Goal: Task Accomplishment & Management: Complete application form

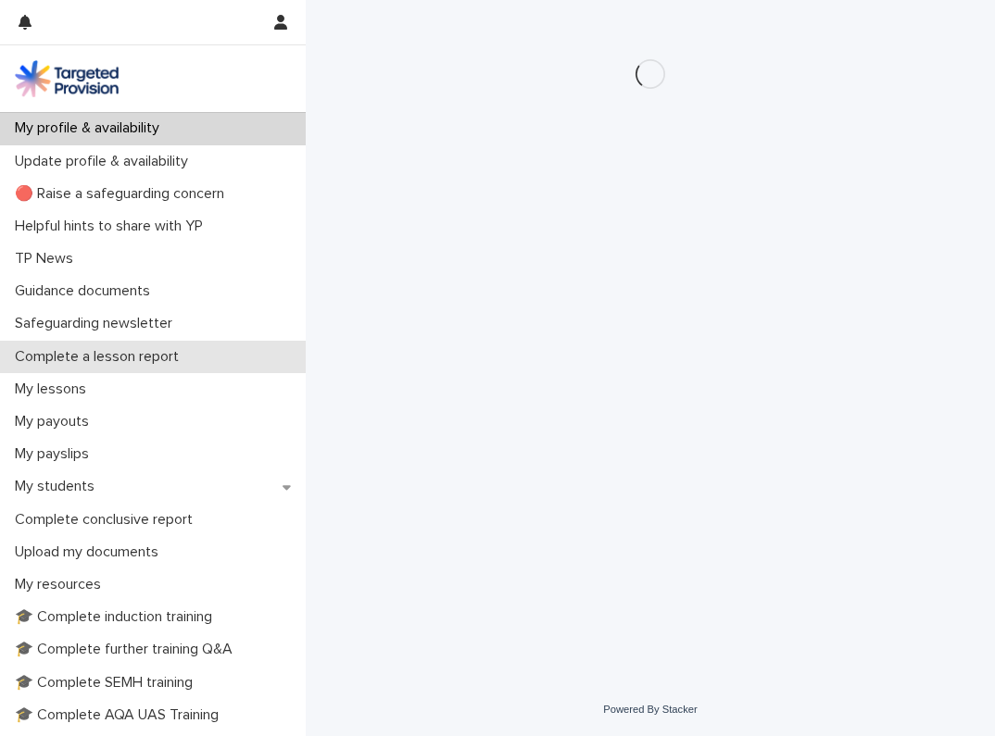
click at [93, 356] on p "Complete a lesson report" at bounding box center [100, 357] width 186 height 18
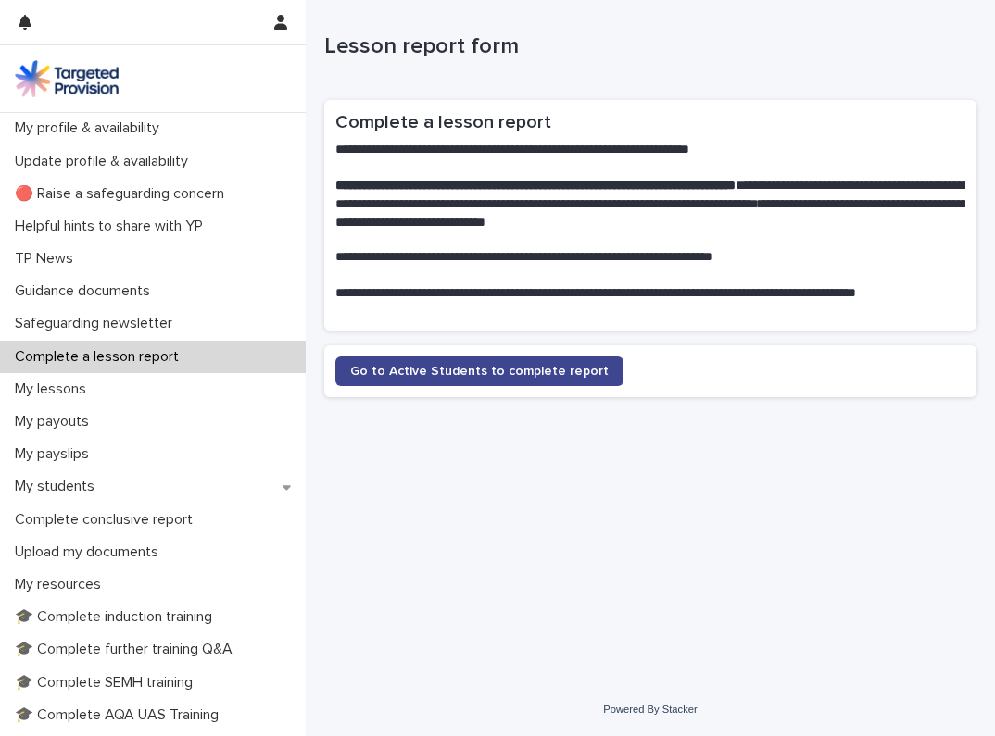
click at [479, 366] on span "Go to Active Students to complete report" at bounding box center [479, 371] width 258 height 13
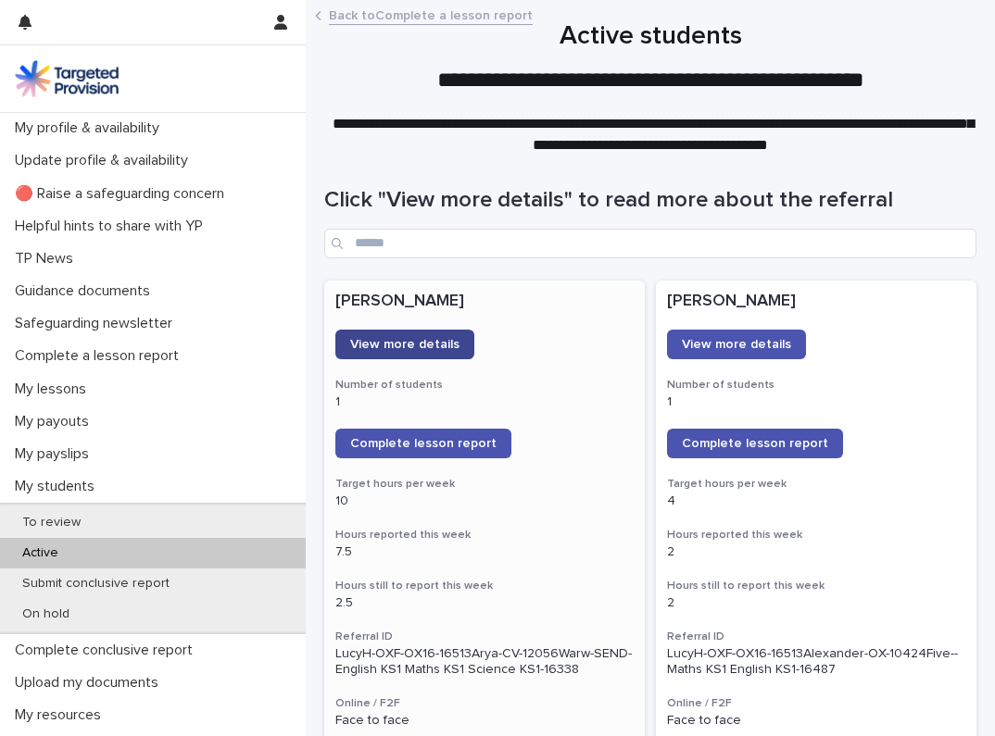
click at [415, 346] on span "View more details" at bounding box center [404, 344] width 109 height 13
click at [398, 437] on span "Complete lesson report" at bounding box center [423, 443] width 146 height 13
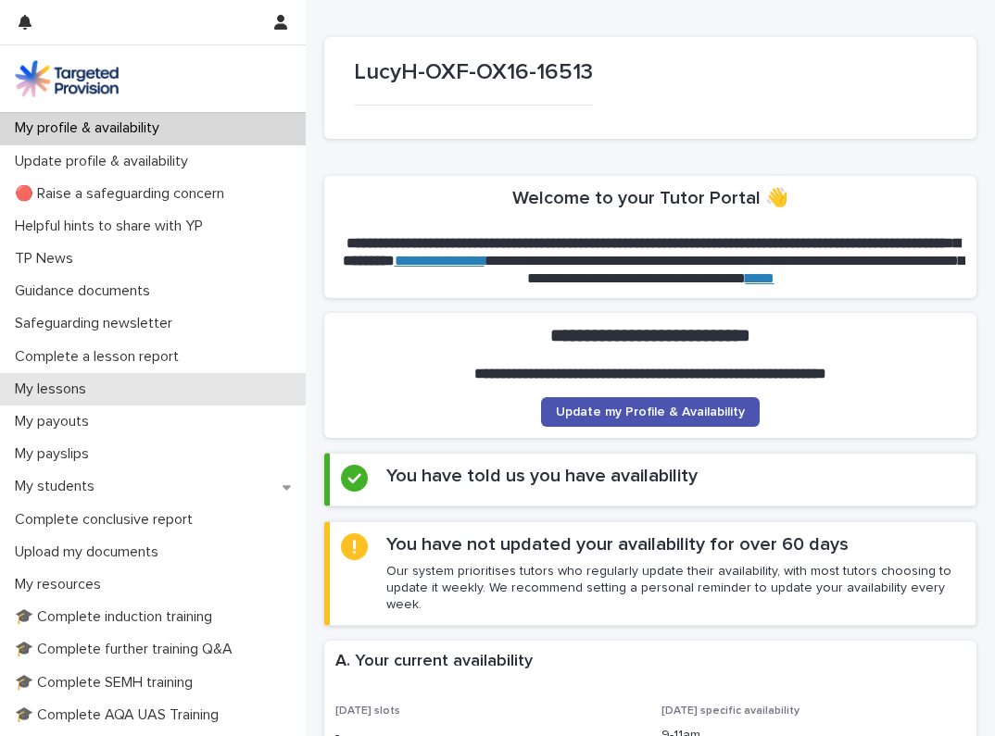
click at [103, 395] on div "My lessons" at bounding box center [153, 389] width 306 height 32
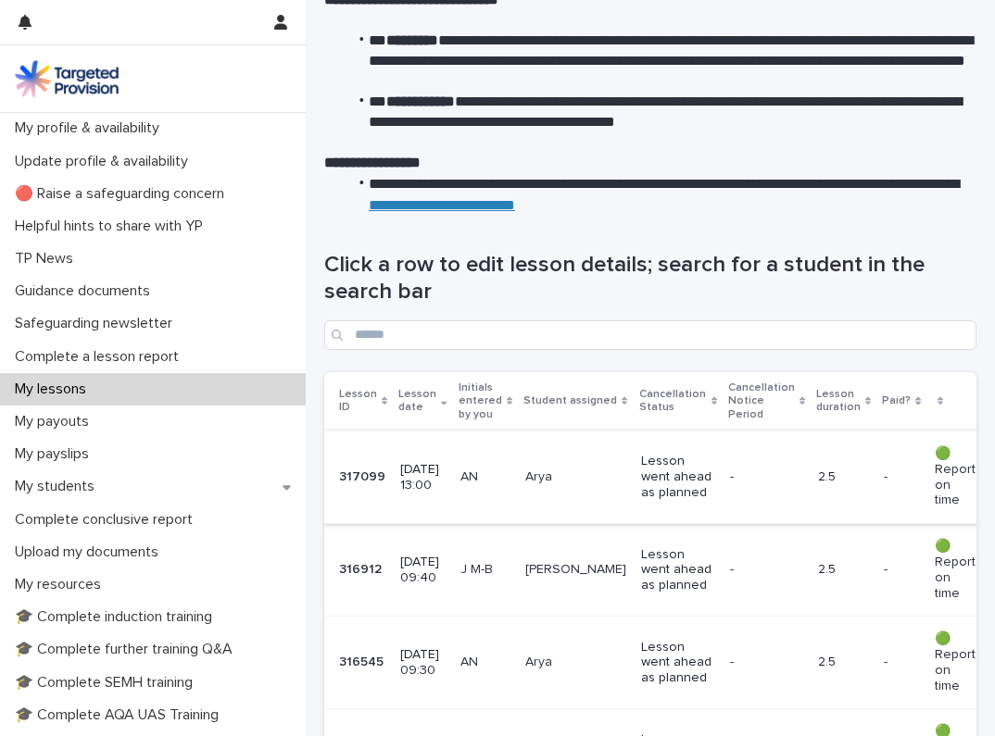
scroll to position [120, 0]
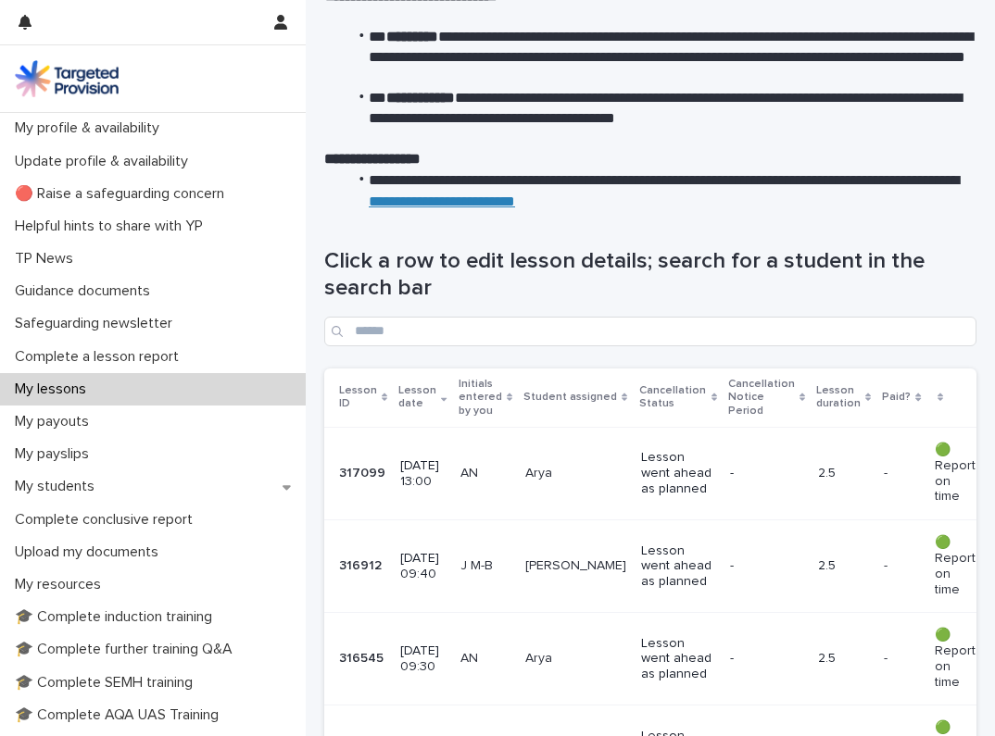
click at [591, 470] on p "Arya" at bounding box center [575, 474] width 101 height 16
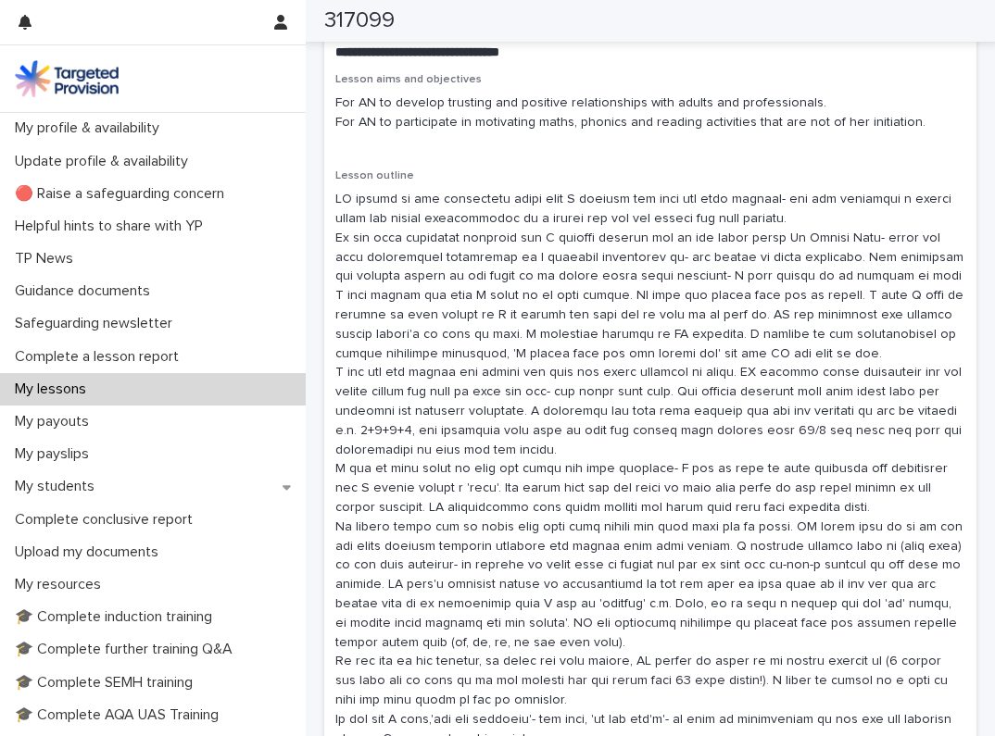
scroll to position [959, 0]
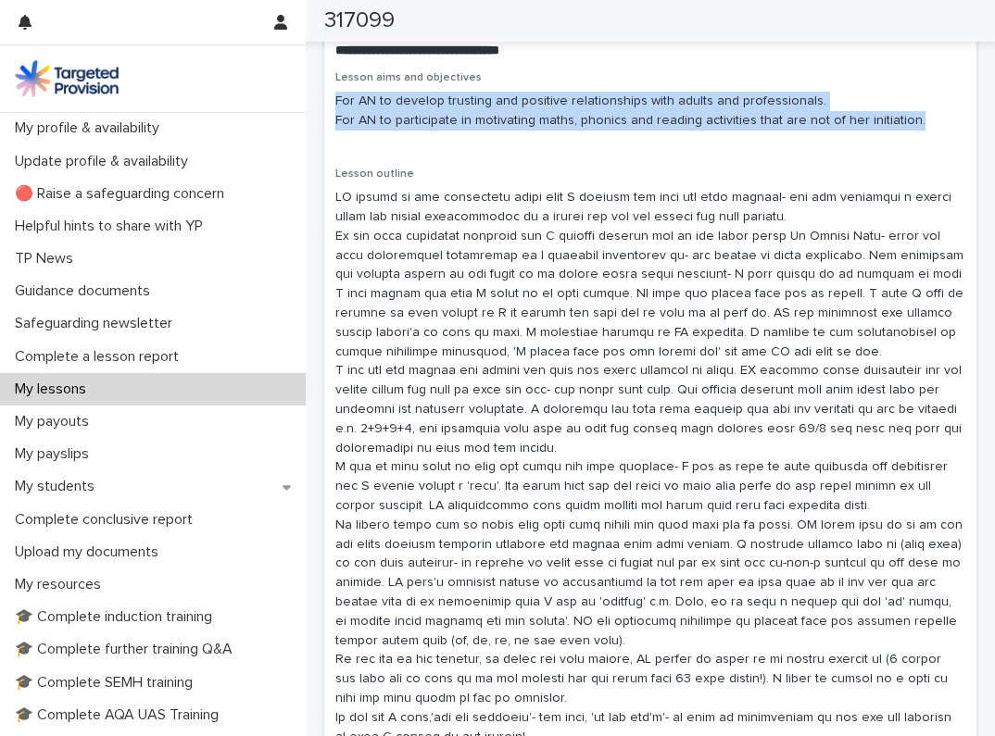
drag, startPoint x: 336, startPoint y: 112, endPoint x: 917, endPoint y: 135, distance: 581.1
click at [917, 131] on p "For AN to develop trusting and positive relationships with adults and professio…" at bounding box center [650, 111] width 630 height 39
copy p "For AN to develop trusting and positive relationships with adults and professio…"
click at [464, 145] on div "Lesson aims and objectives For AN to develop trusting and positive relationship…" at bounding box center [650, 108] width 630 height 74
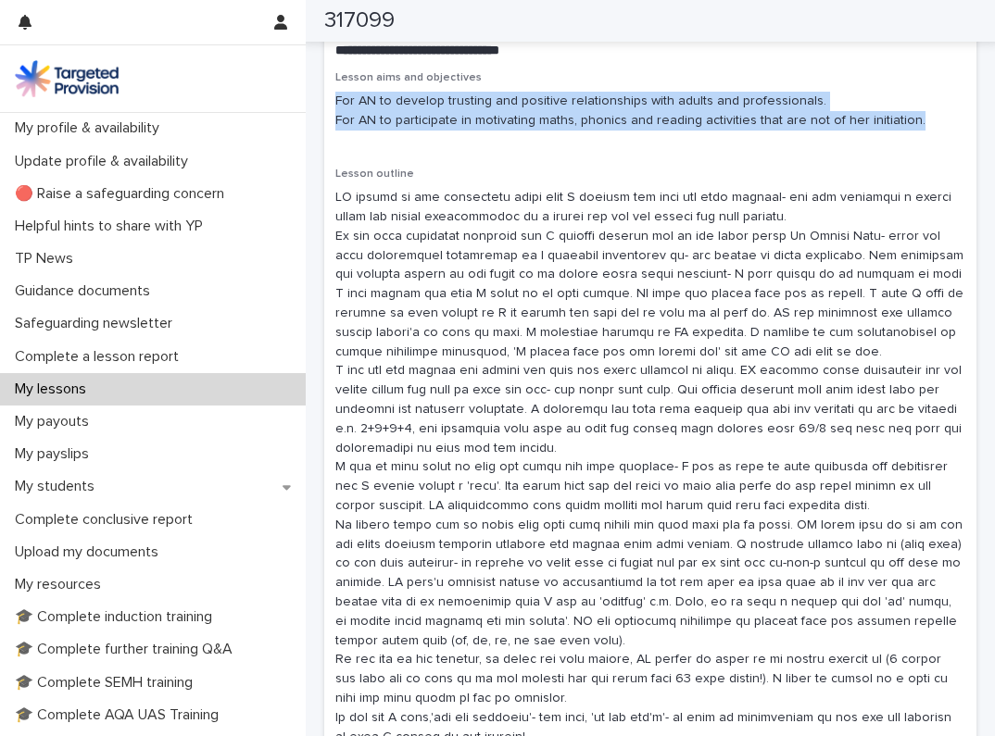
drag, startPoint x: 337, startPoint y: 112, endPoint x: 610, endPoint y: 151, distance: 276.0
click at [610, 145] on div "Lesson aims and objectives For AN to develop trusting and positive relationship…" at bounding box center [650, 108] width 630 height 74
copy p "For AN to develop trusting and positive relationships with adults and professio…"
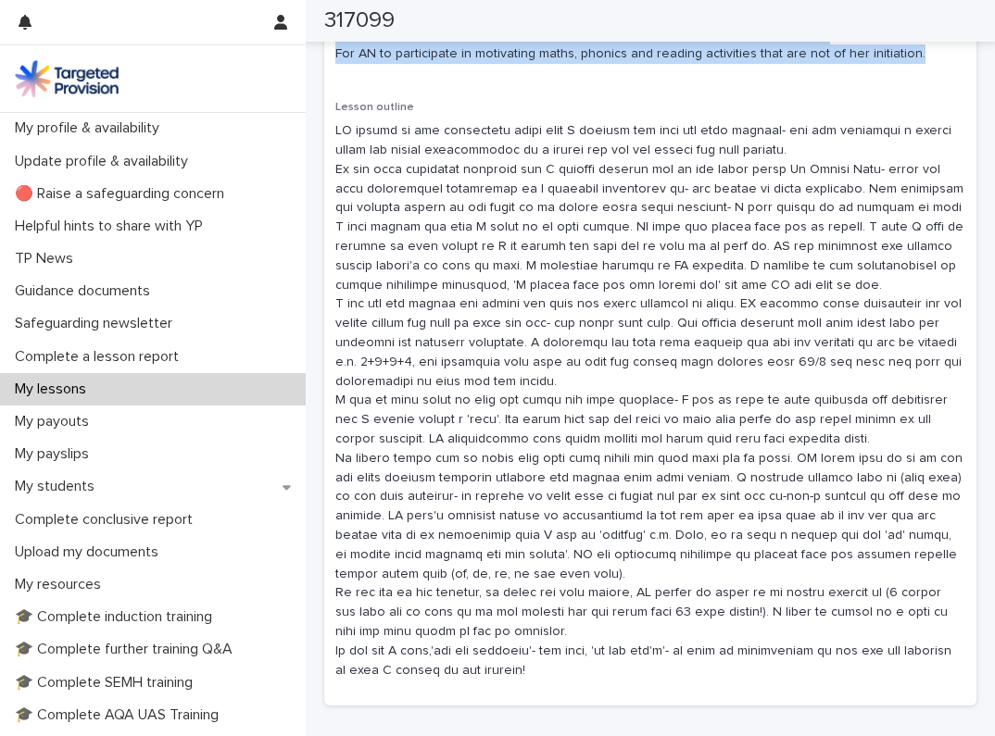
scroll to position [1032, 0]
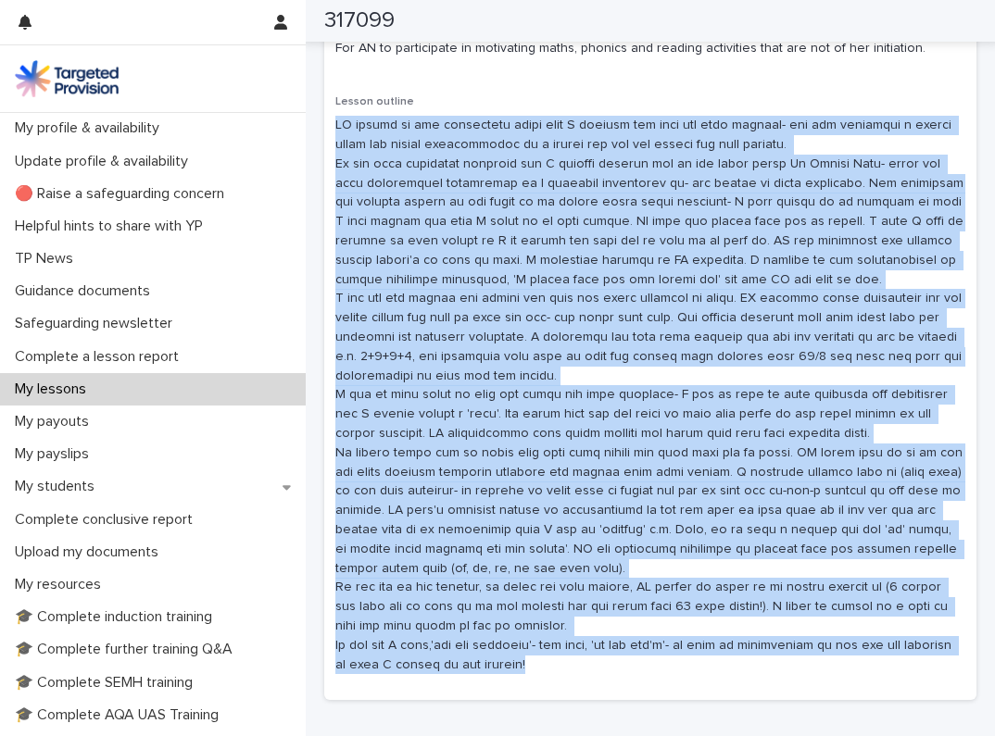
drag, startPoint x: 336, startPoint y: 134, endPoint x: 527, endPoint y: 652, distance: 551.7
click at [527, 652] on p at bounding box center [650, 395] width 630 height 558
copy p "AN showed me her gymnastics moves when I arrived but fell and hurt herself- she…"
click at [145, 382] on div "My lessons" at bounding box center [153, 389] width 306 height 32
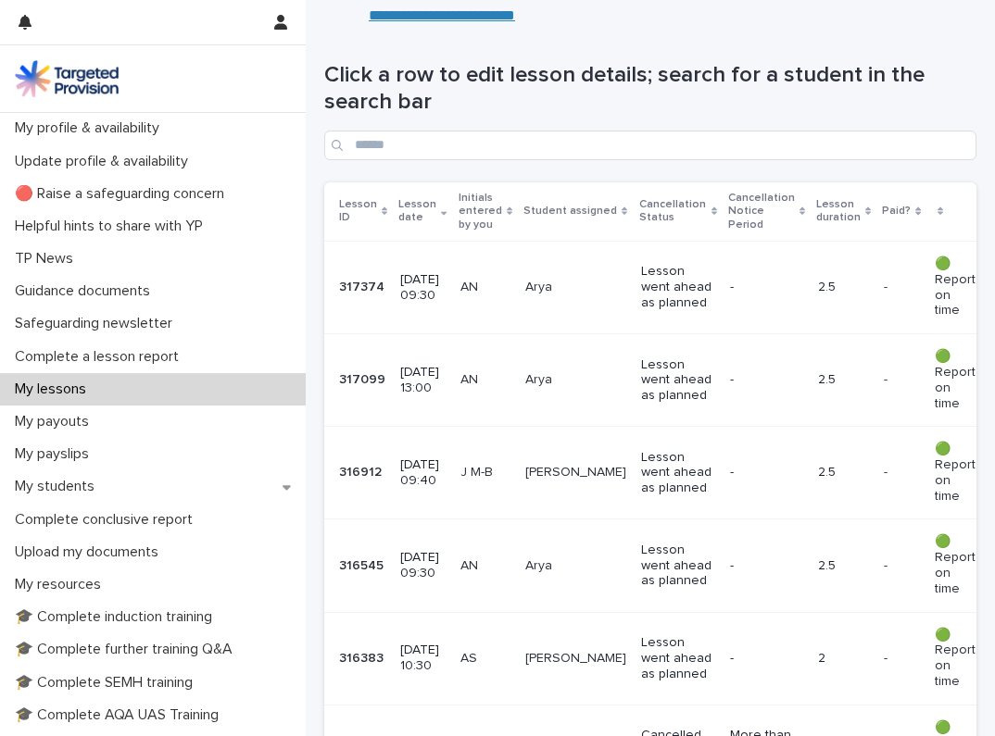
scroll to position [310, 0]
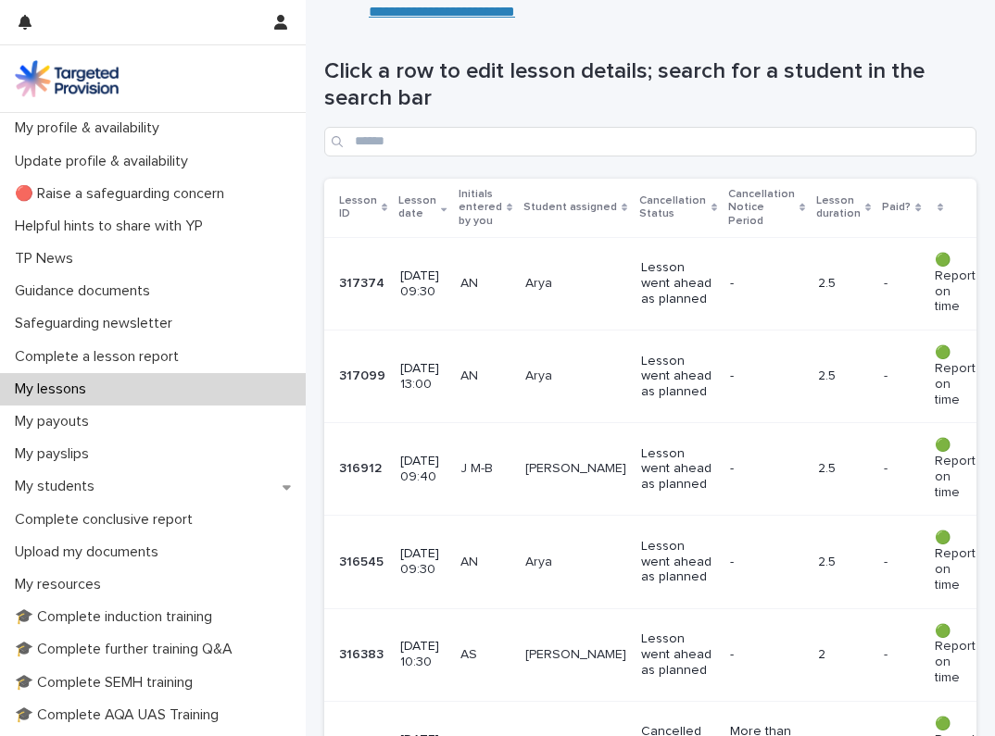
click at [506, 620] on td "AS" at bounding box center [485, 654] width 65 height 93
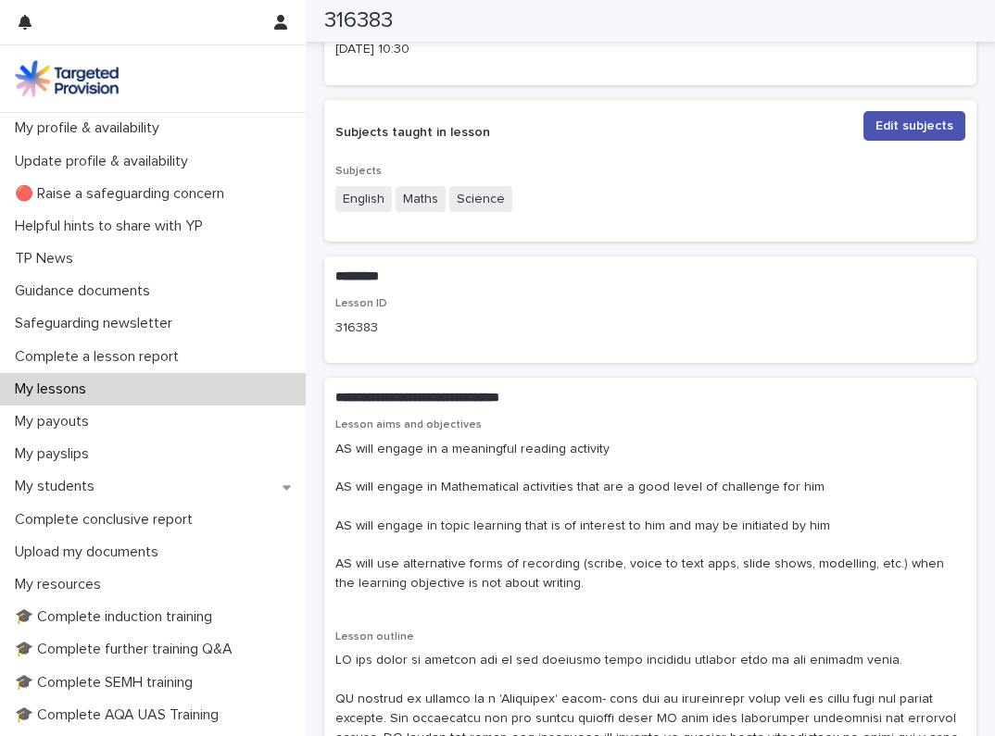
scroll to position [552, 0]
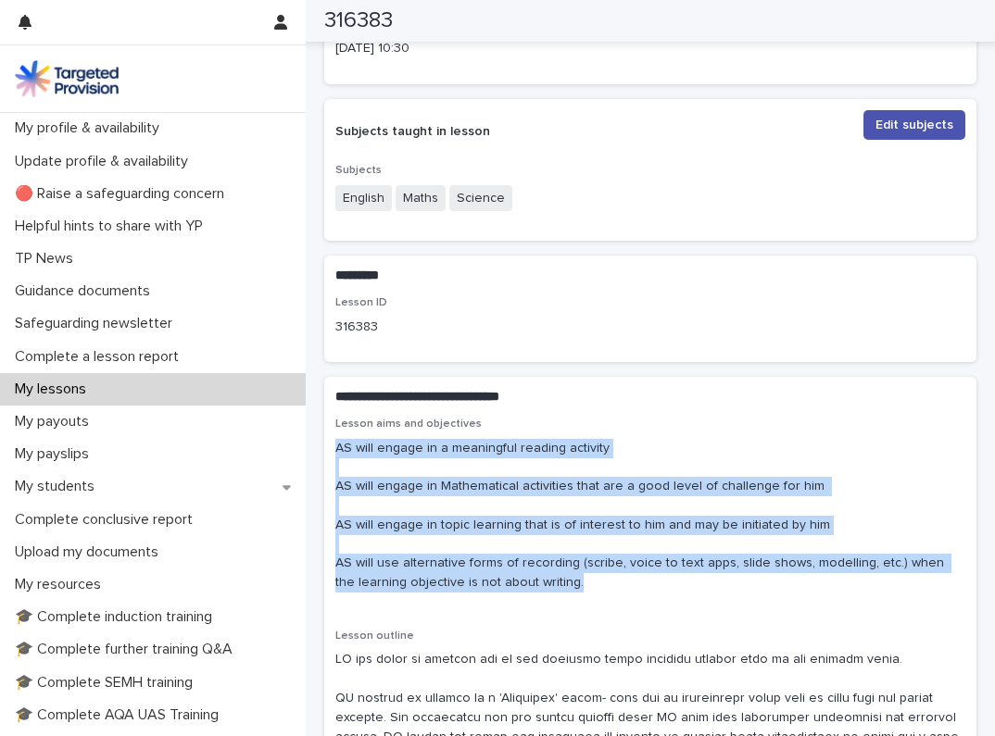
drag, startPoint x: 338, startPoint y: 458, endPoint x: 358, endPoint y: 600, distance: 143.1
click at [358, 600] on div "Lesson aims and objectives AS will engage in a meaningful reading activity AS w…" at bounding box center [650, 513] width 630 height 190
copy p "AS will engage in a meaningful reading activity AS will engage in Mathematical …"
click at [107, 348] on p "Complete a lesson report" at bounding box center [100, 357] width 186 height 18
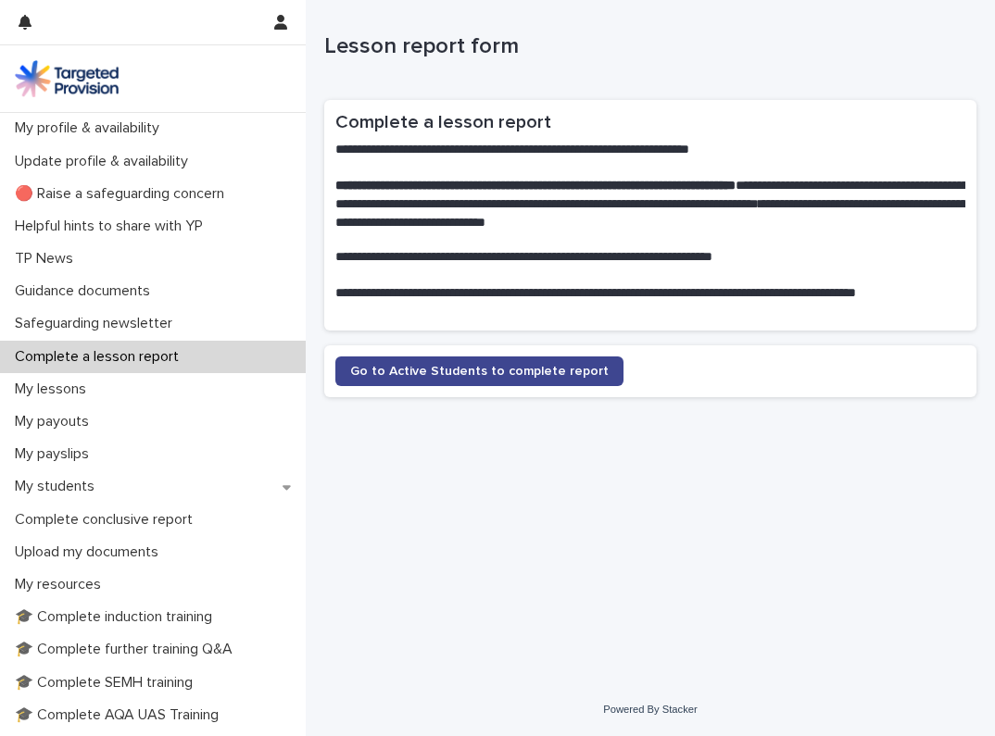
click at [476, 365] on span "Go to Active Students to complete report" at bounding box center [479, 371] width 258 height 13
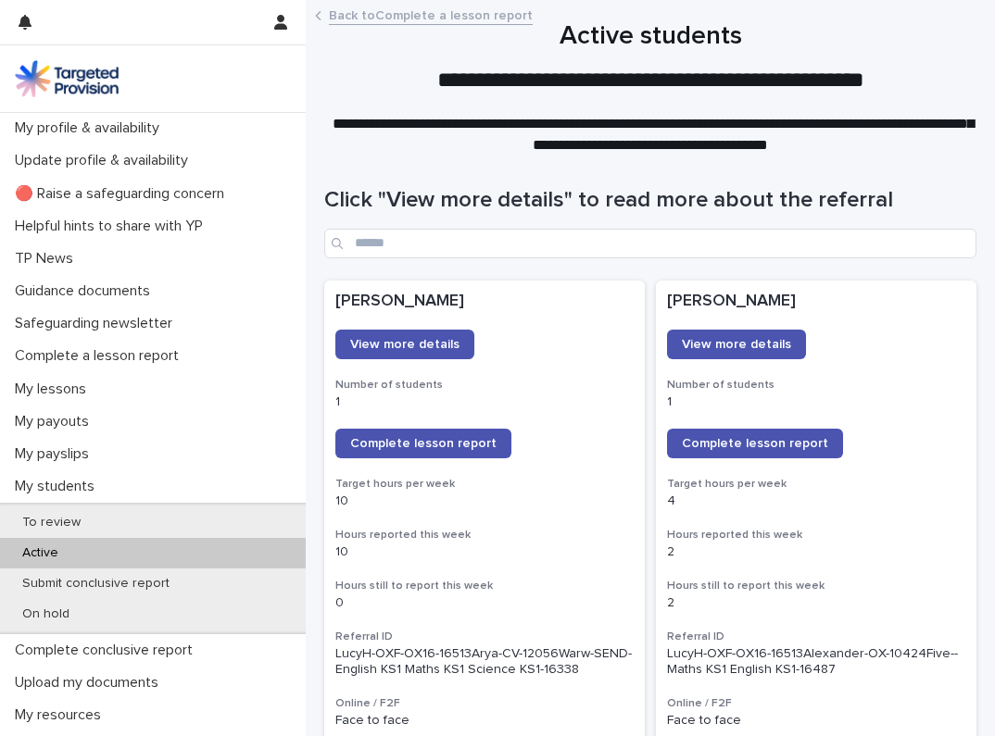
click at [732, 441] on span "Complete lesson report" at bounding box center [755, 443] width 146 height 13
